Goal: Information Seeking & Learning: Learn about a topic

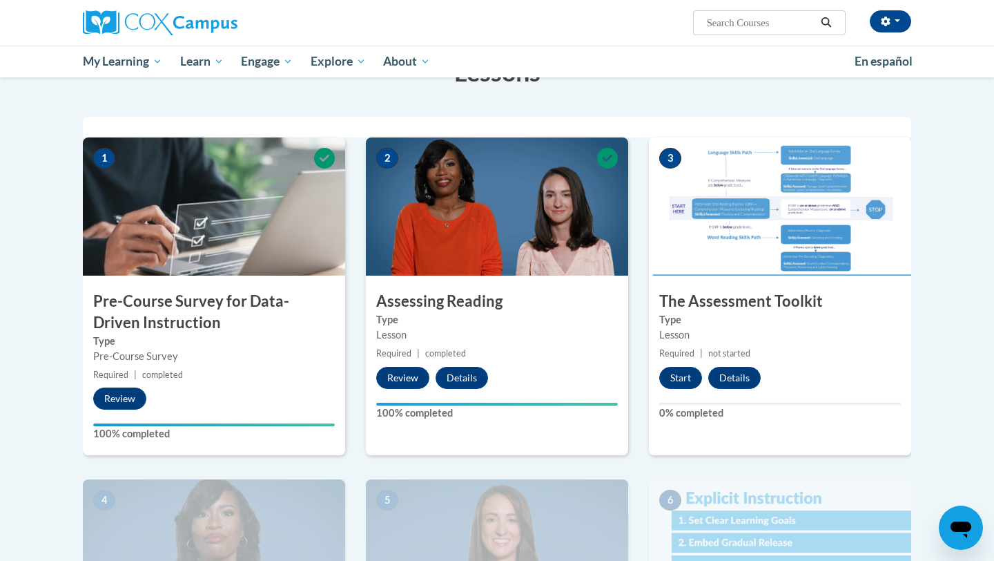
scroll to position [251, 0]
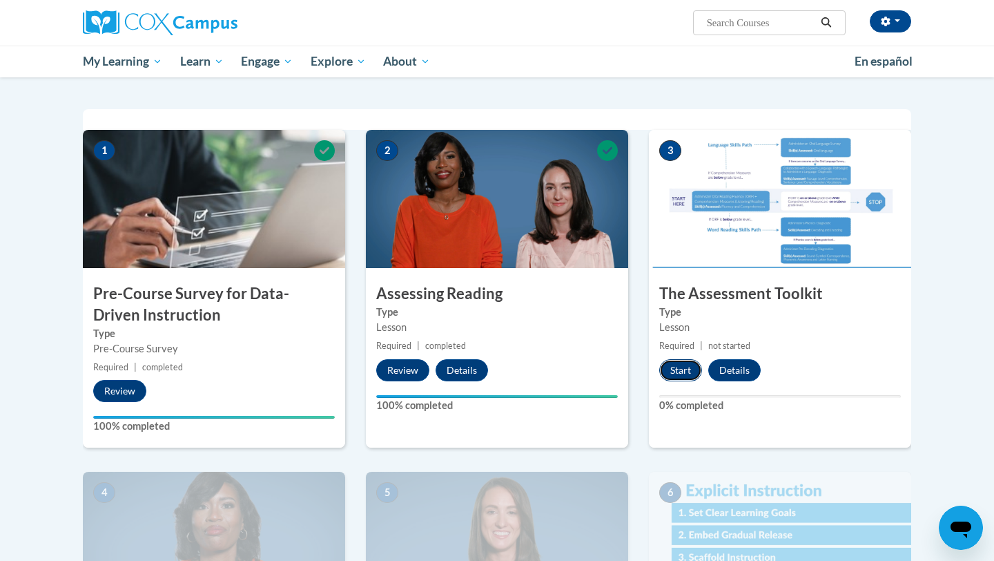
click at [685, 370] on button "Start" at bounding box center [680, 370] width 43 height 22
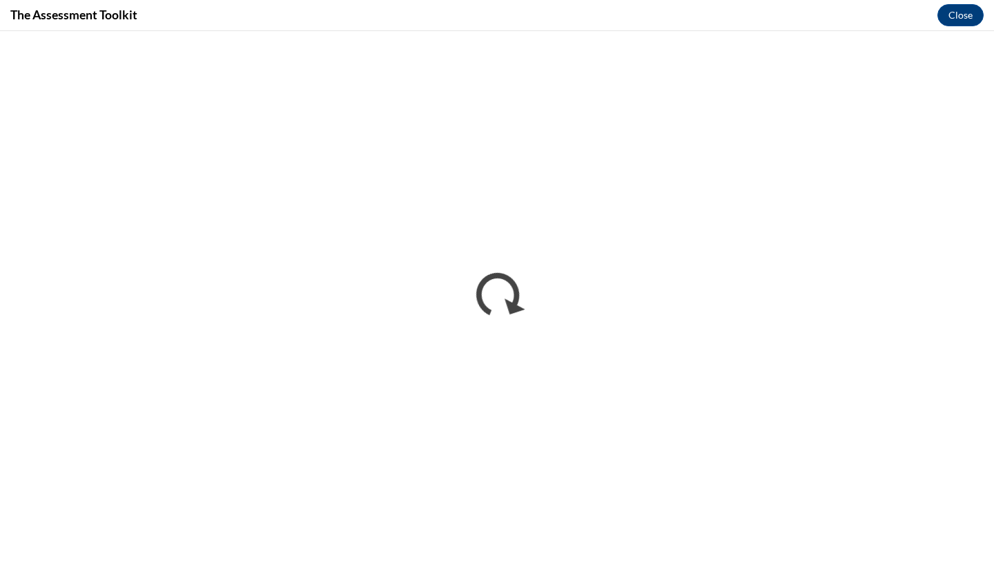
scroll to position [0, 0]
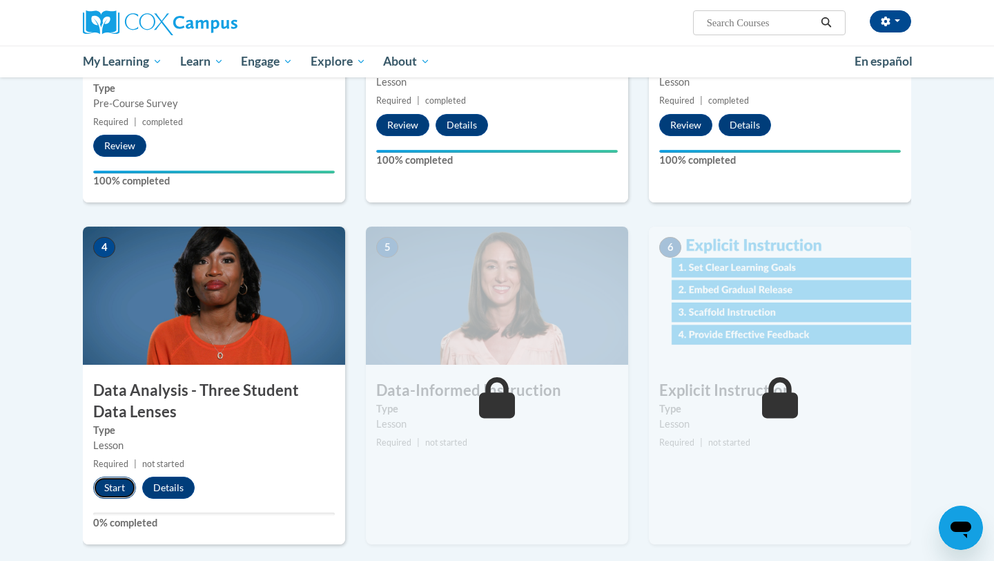
click at [121, 484] on button "Start" at bounding box center [114, 487] width 43 height 22
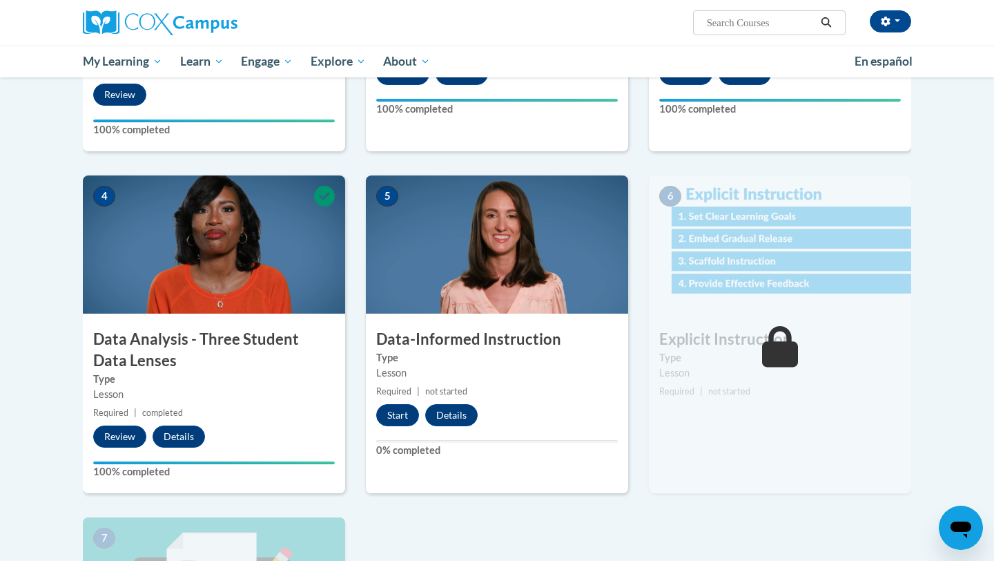
scroll to position [548, 0]
click at [402, 418] on button "Start" at bounding box center [397, 414] width 43 height 22
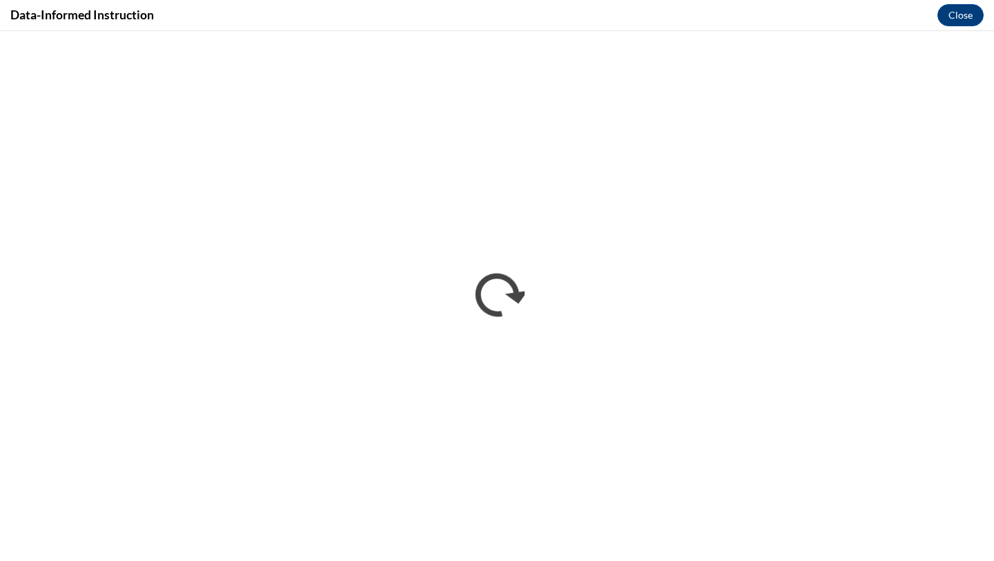
scroll to position [0, 0]
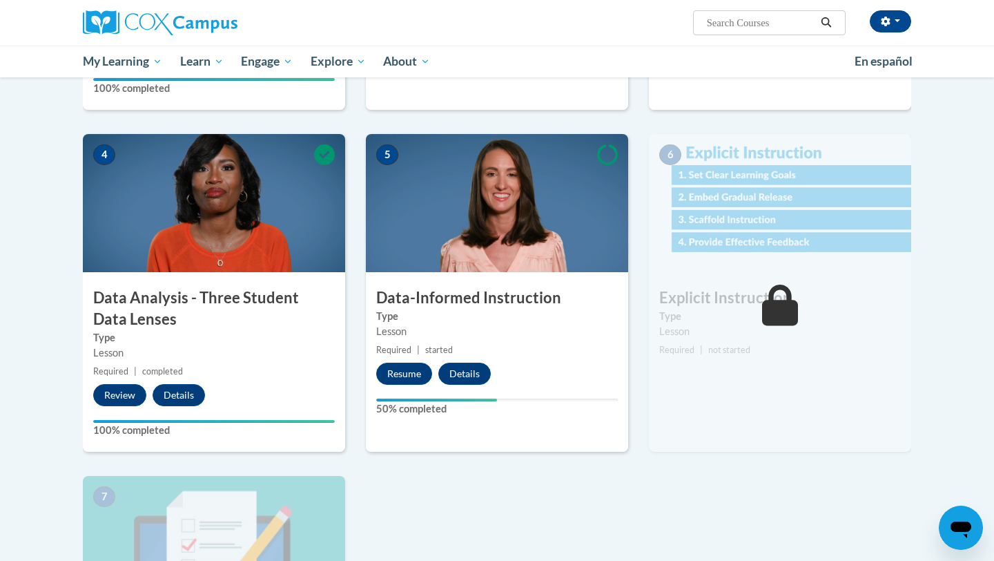
scroll to position [587, 0]
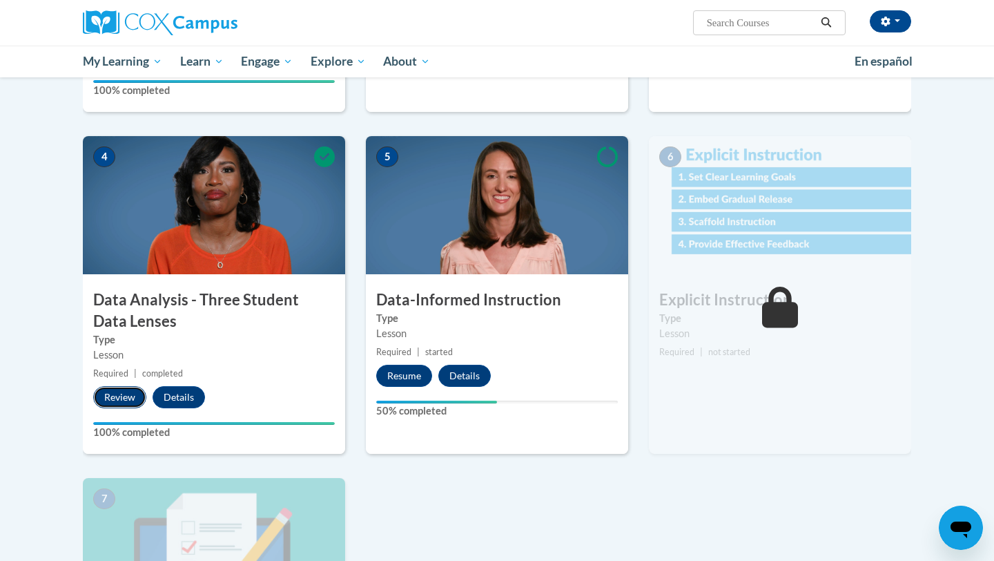
click at [126, 397] on button "Review" at bounding box center [119, 397] width 53 height 22
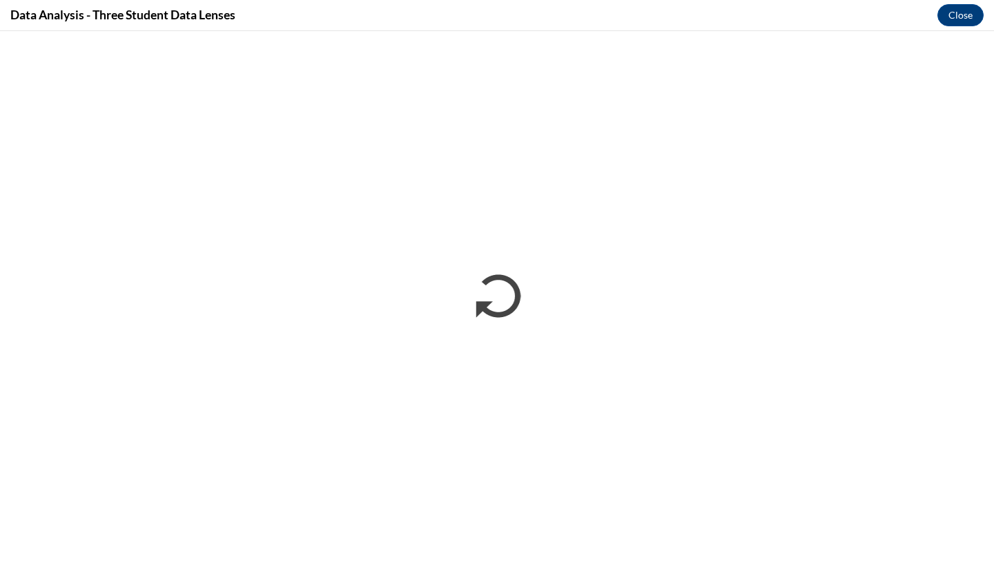
scroll to position [0, 0]
click at [968, 22] on button "Close" at bounding box center [961, 15] width 46 height 22
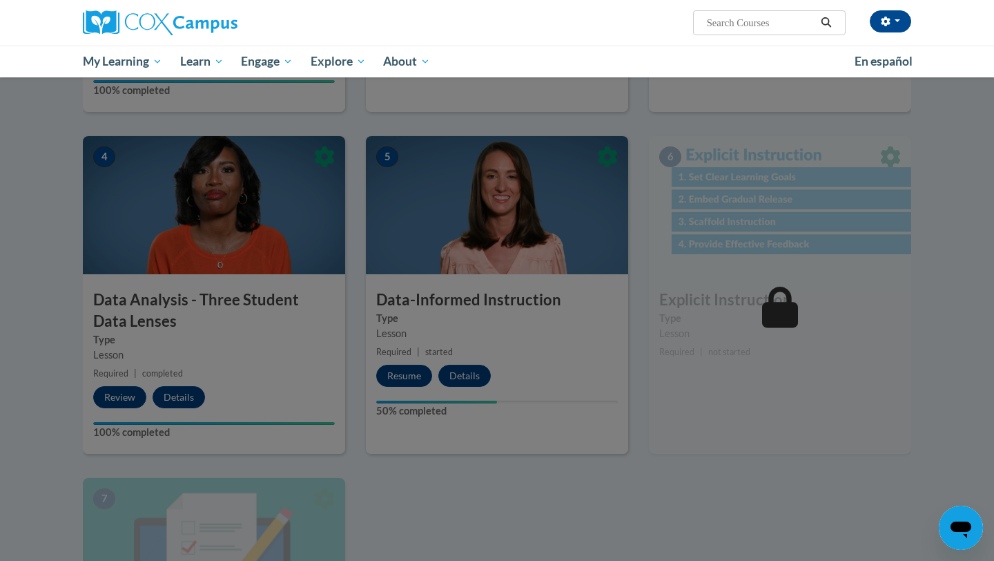
click at [454, 270] on div at bounding box center [497, 280] width 994 height 561
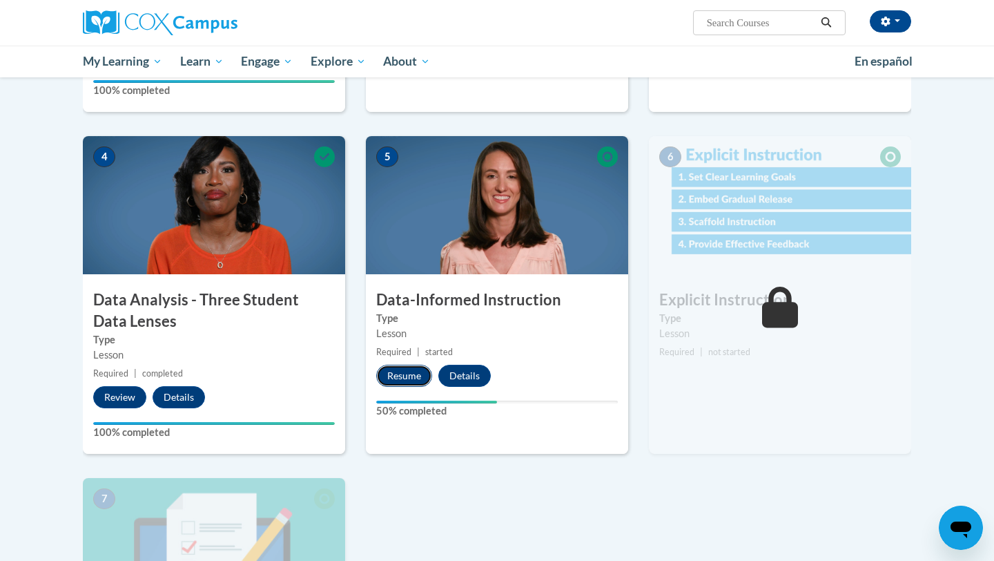
click at [417, 373] on button "Resume" at bounding box center [404, 376] width 56 height 22
